Goal: Complete application form

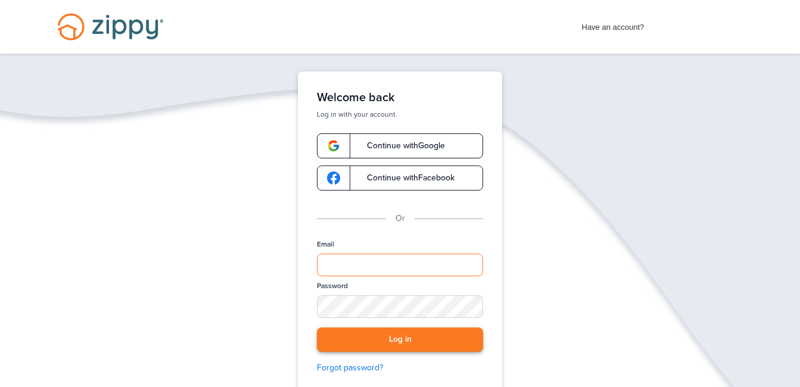
type input "**********"
click at [376, 342] on button "Log in" at bounding box center [400, 340] width 166 height 24
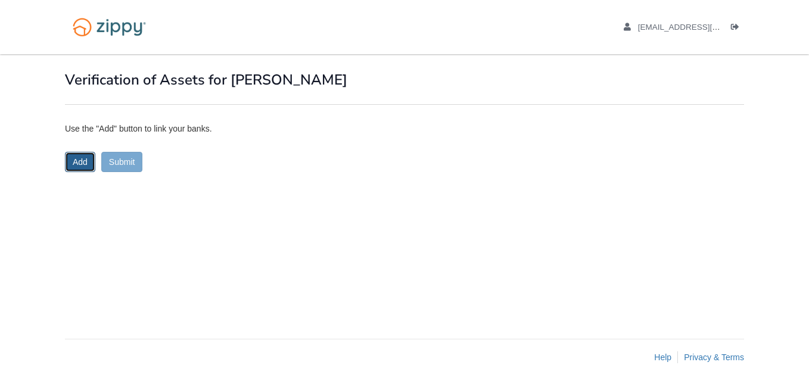
click at [77, 166] on button "Add" at bounding box center [80, 162] width 30 height 20
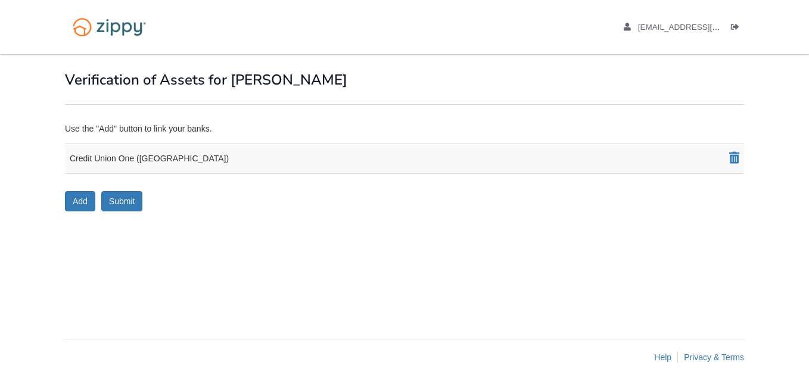
click at [133, 159] on div "Credit Union One ([GEOGRAPHIC_DATA])" at bounding box center [404, 158] width 679 height 31
click at [117, 198] on button "Submit" at bounding box center [122, 201] width 42 height 20
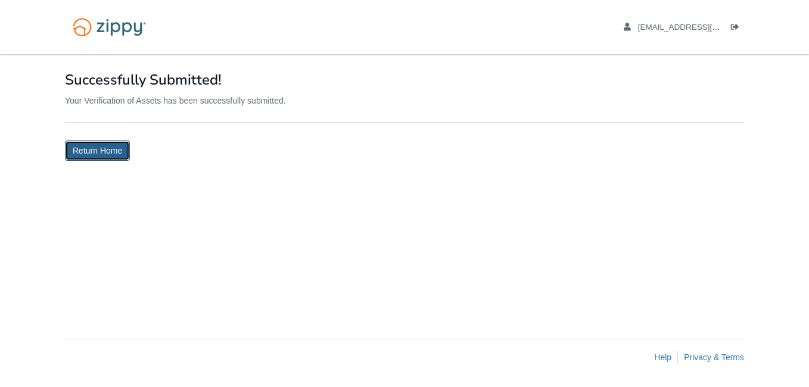
click at [109, 146] on link "Return Home" at bounding box center [97, 151] width 65 height 20
